Goal: Information Seeking & Learning: Learn about a topic

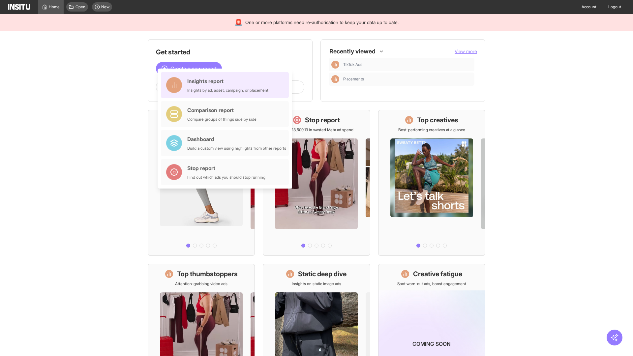
click at [227, 85] on div "Insights report Insights by ad, adset, campaign, or placement" at bounding box center [227, 85] width 81 height 16
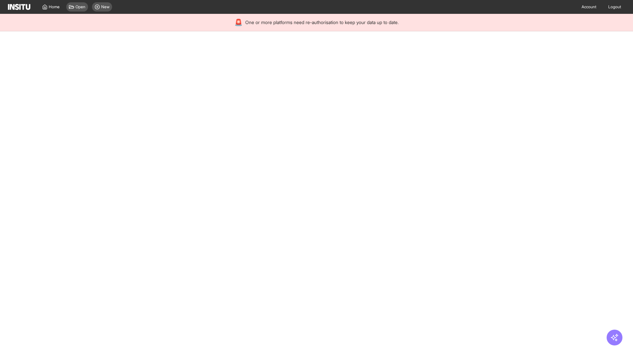
select select "**"
